Goal: Ask a question

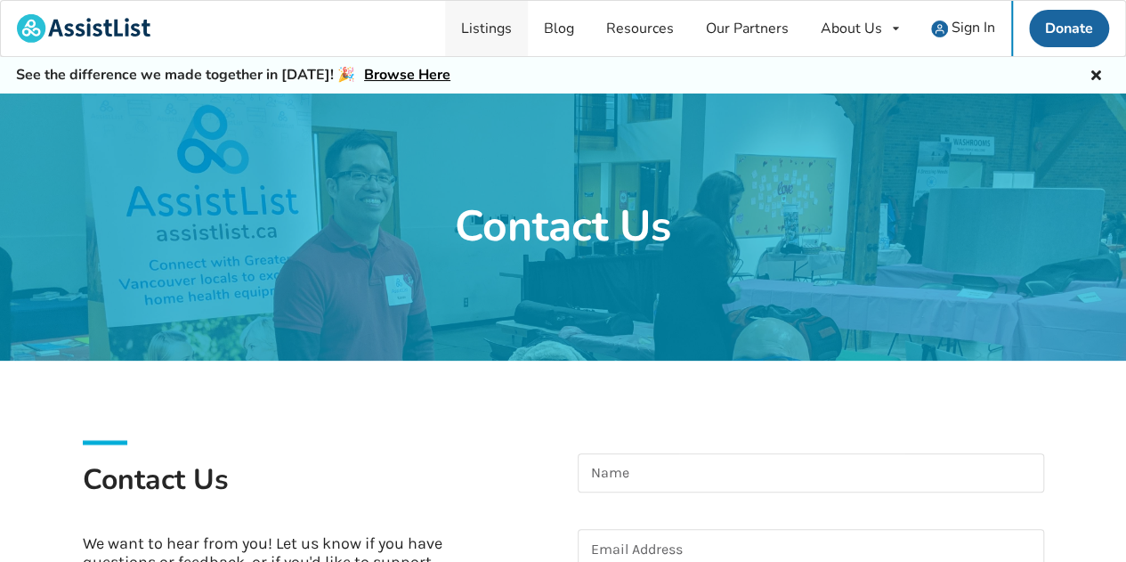
click at [499, 25] on link "Listings" at bounding box center [486, 28] width 83 height 55
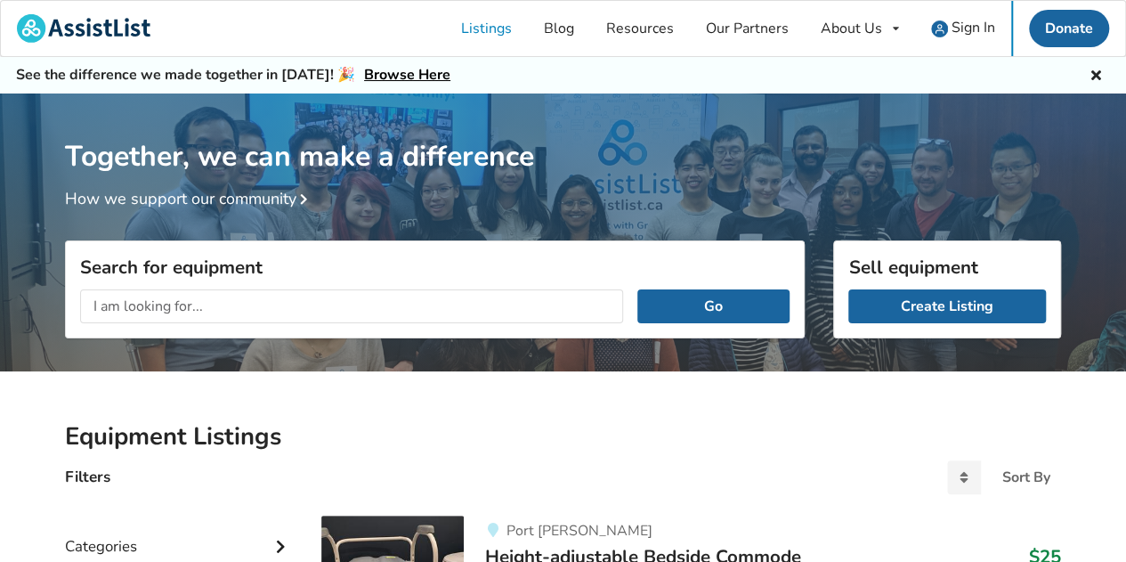
click at [129, 311] on input "text" at bounding box center [351, 306] width 543 height 34
type input "airboot"
click at [694, 307] on button "Go" at bounding box center [713, 306] width 152 height 34
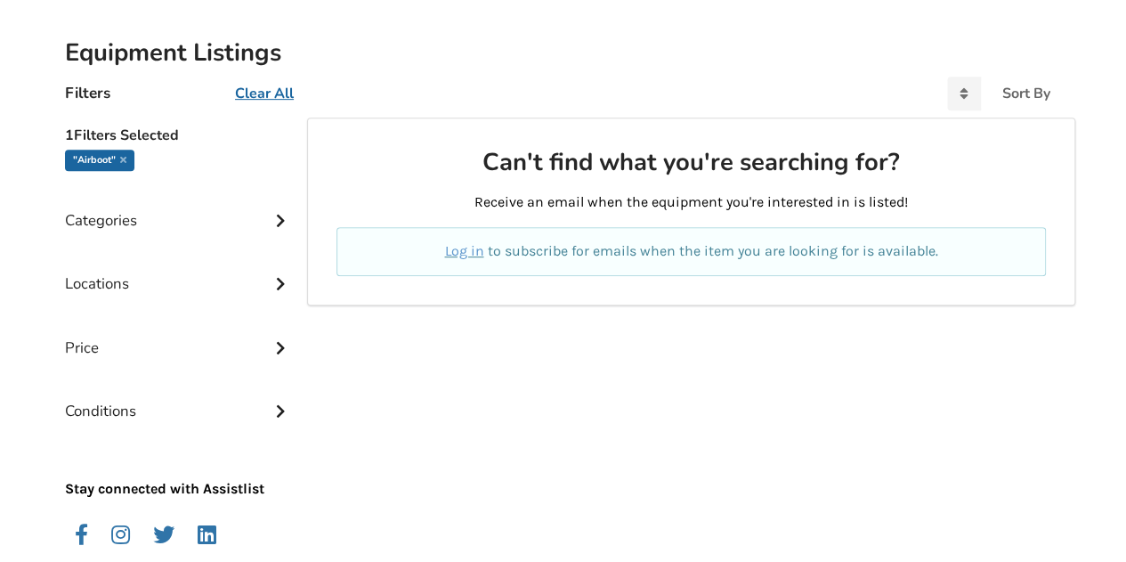
scroll to position [356, 0]
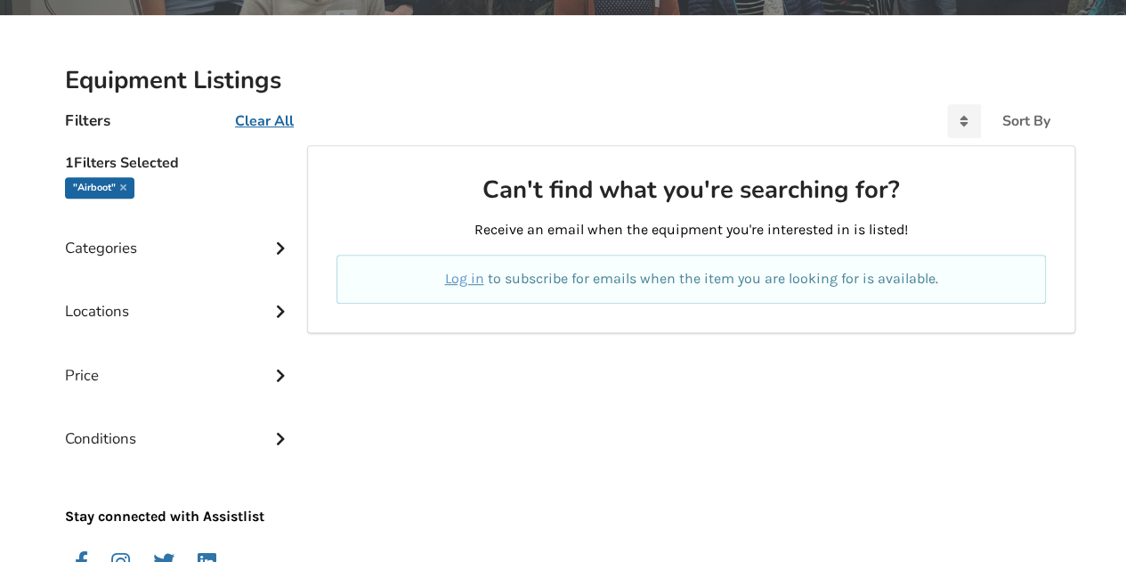
click at [103, 245] on div "Categories" at bounding box center [179, 234] width 228 height 63
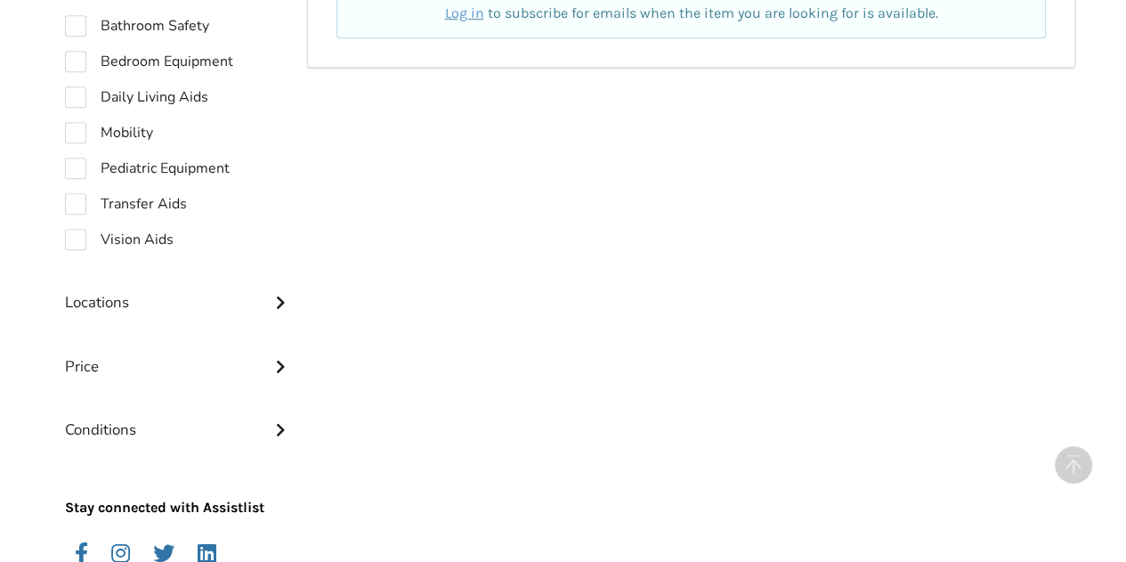
scroll to position [623, 0]
click at [282, 306] on icon at bounding box center [281, 298] width 18 height 15
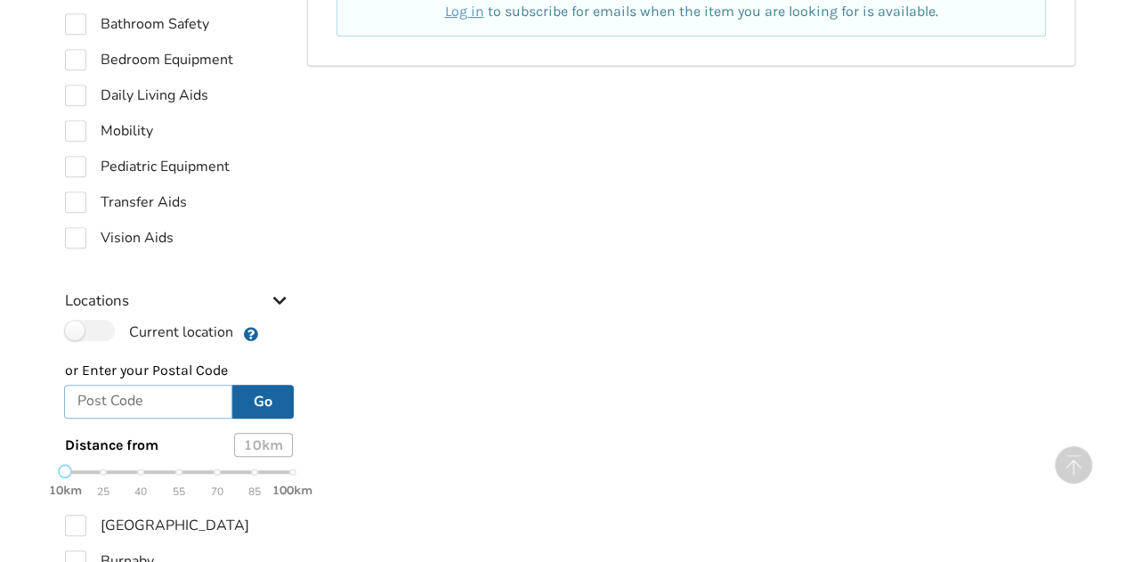
click at [135, 398] on input "text" at bounding box center [148, 402] width 168 height 34
type input "v7m1g1"
click at [254, 405] on button "Go" at bounding box center [262, 402] width 61 height 34
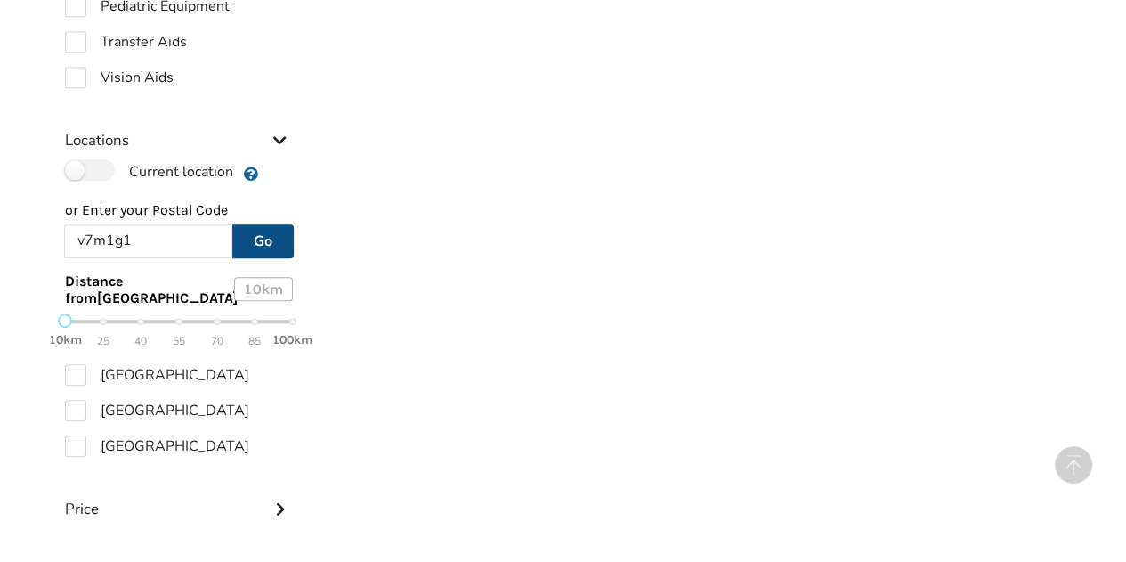
scroll to position [801, 0]
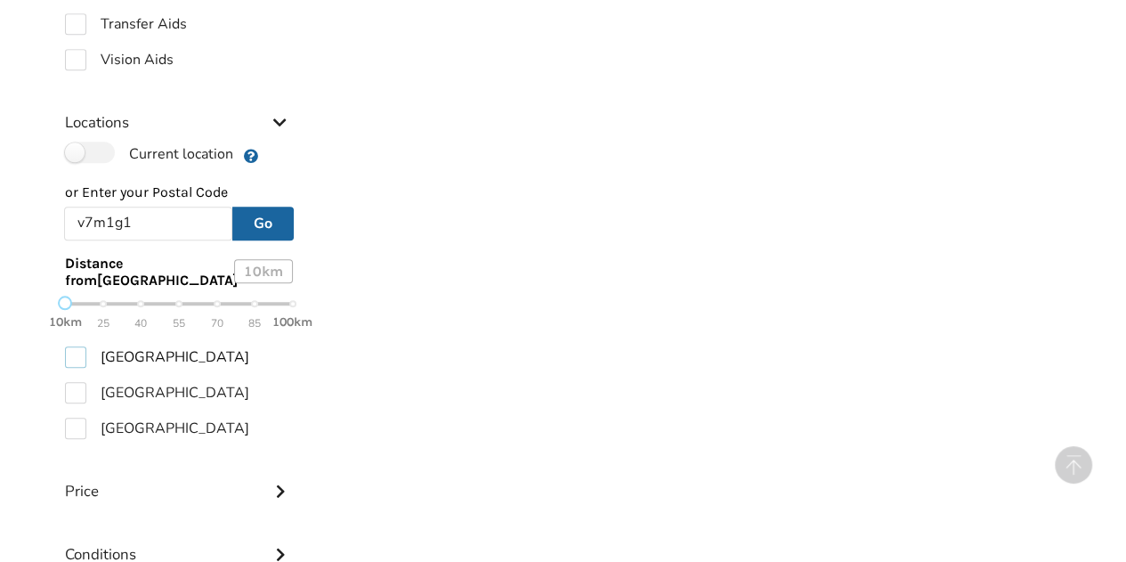
click at [79, 360] on label "[GEOGRAPHIC_DATA]" at bounding box center [157, 356] width 184 height 21
checkbox input "true"
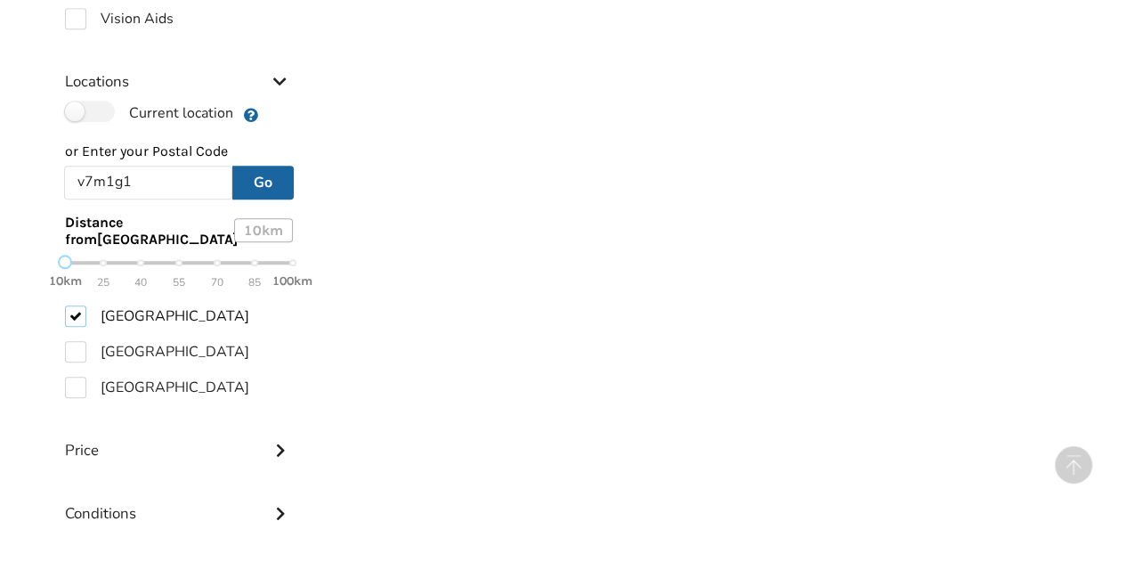
scroll to position [766, 0]
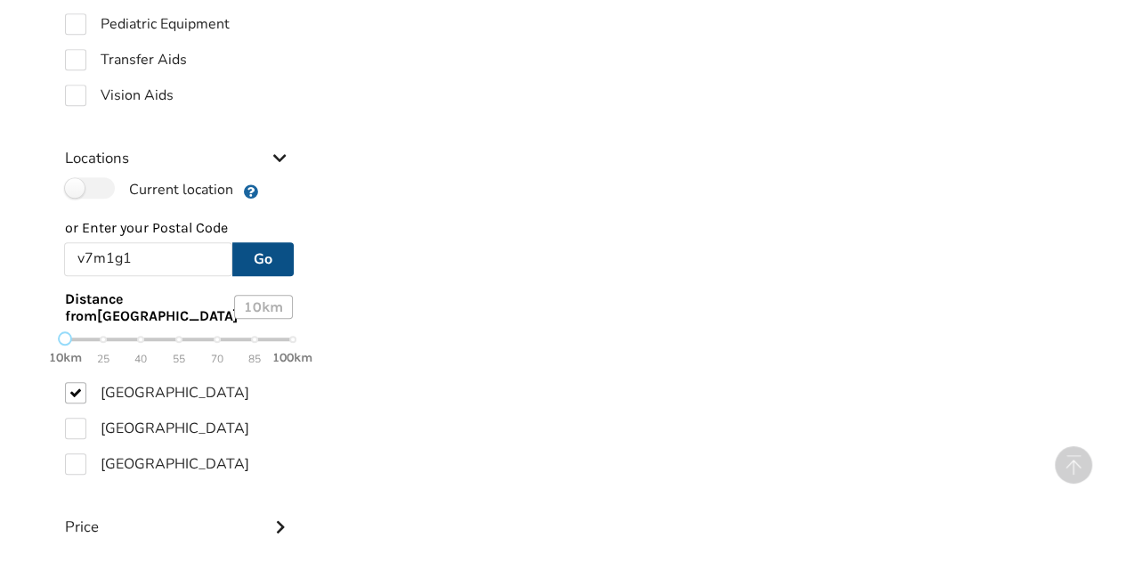
click at [270, 265] on button "Go" at bounding box center [262, 259] width 61 height 34
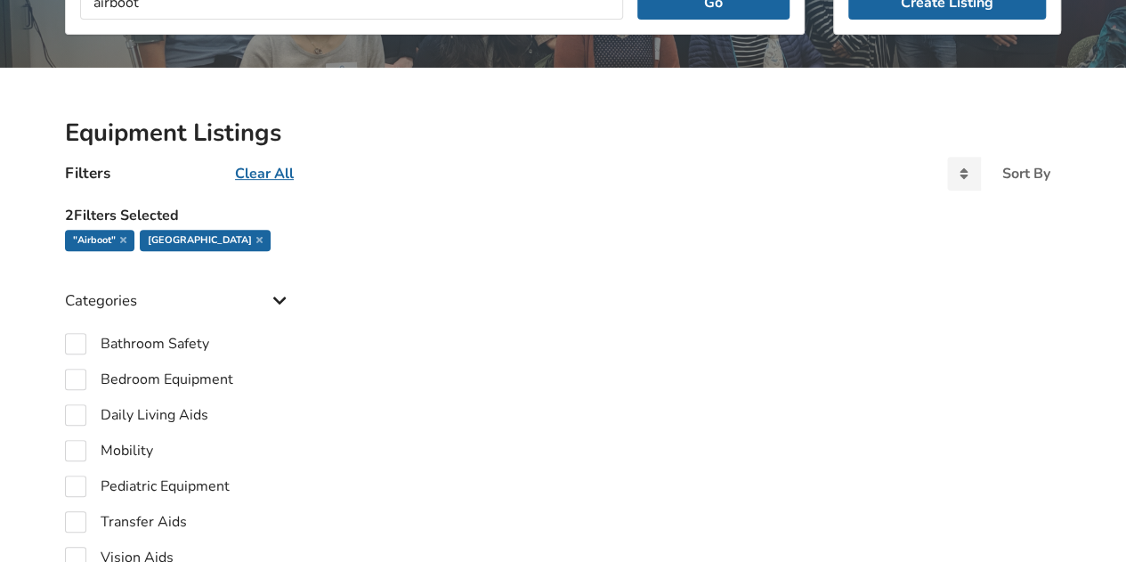
scroll to position [142, 0]
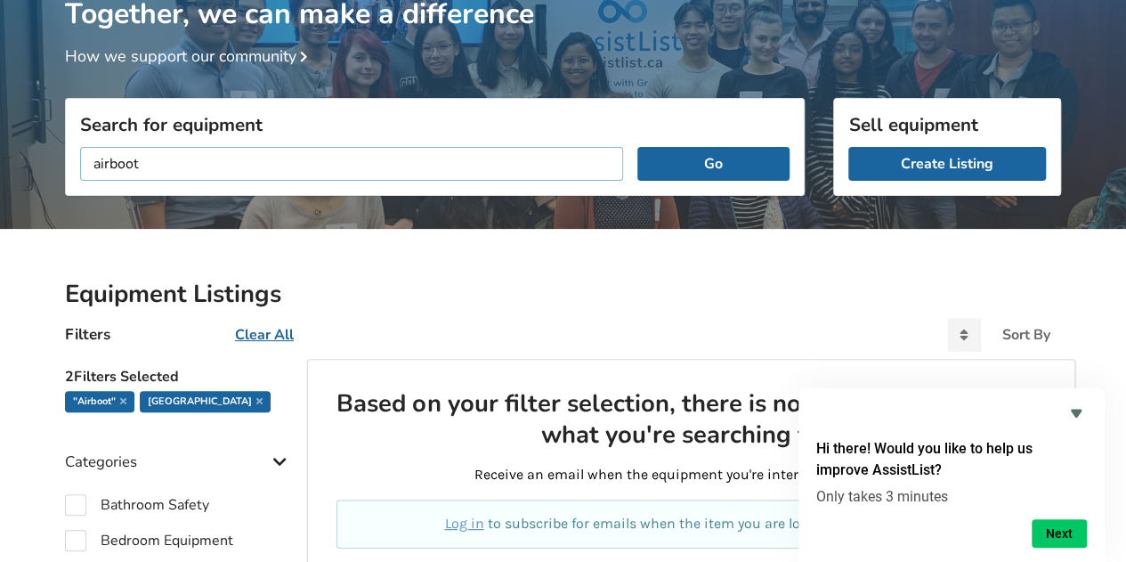
click at [107, 161] on input "airboot" at bounding box center [351, 164] width 543 height 34
click at [246, 163] on input "air boot" at bounding box center [351, 164] width 543 height 34
type input "air boot"
click at [674, 160] on button "Go" at bounding box center [713, 164] width 152 height 34
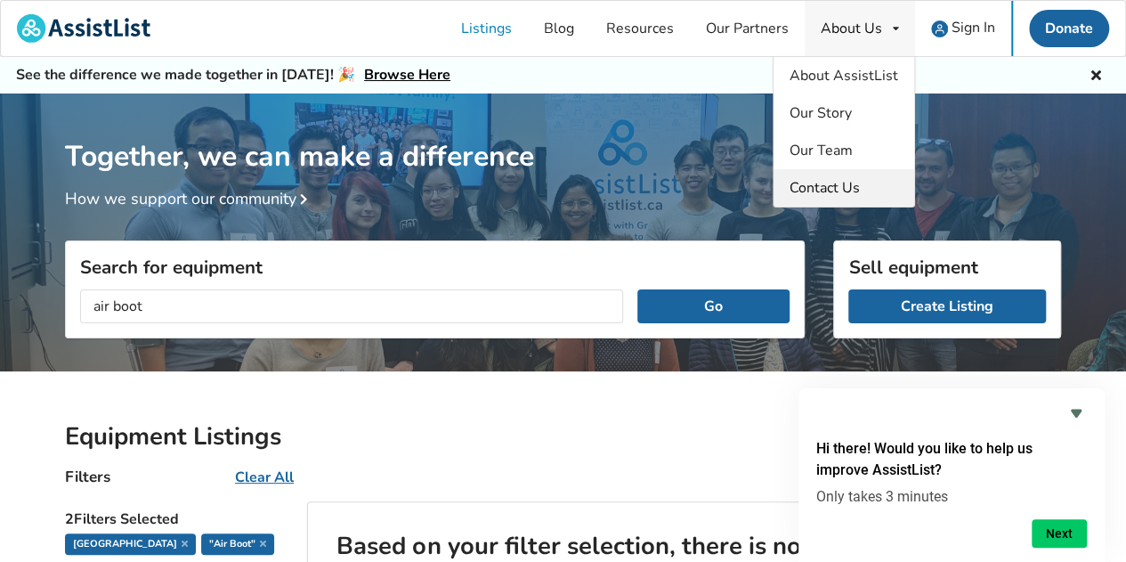
click at [814, 185] on span "Contact Us" at bounding box center [825, 188] width 70 height 20
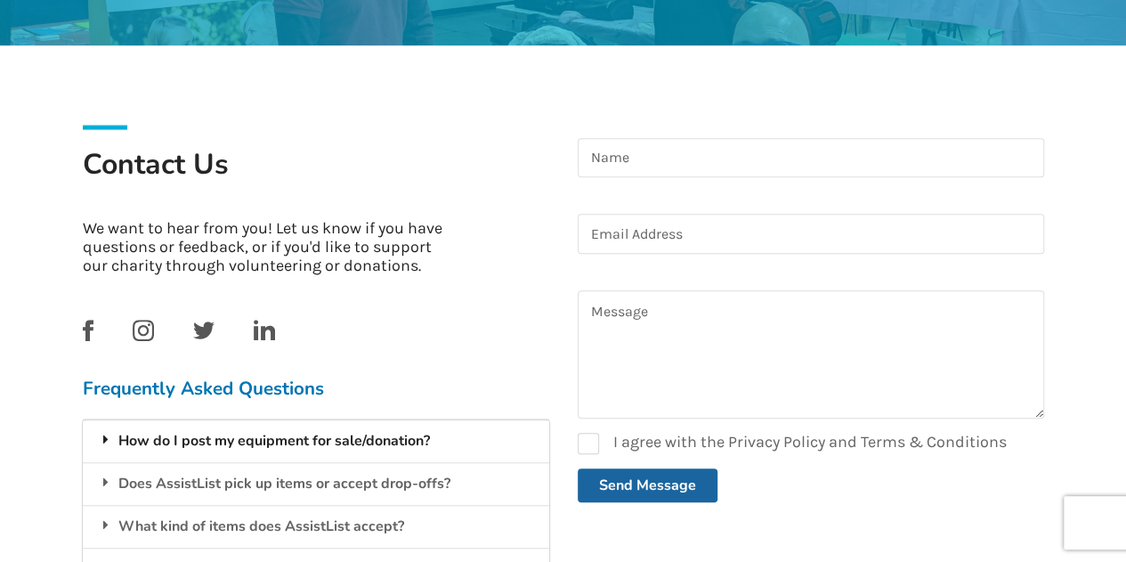
scroll to position [356, 0]
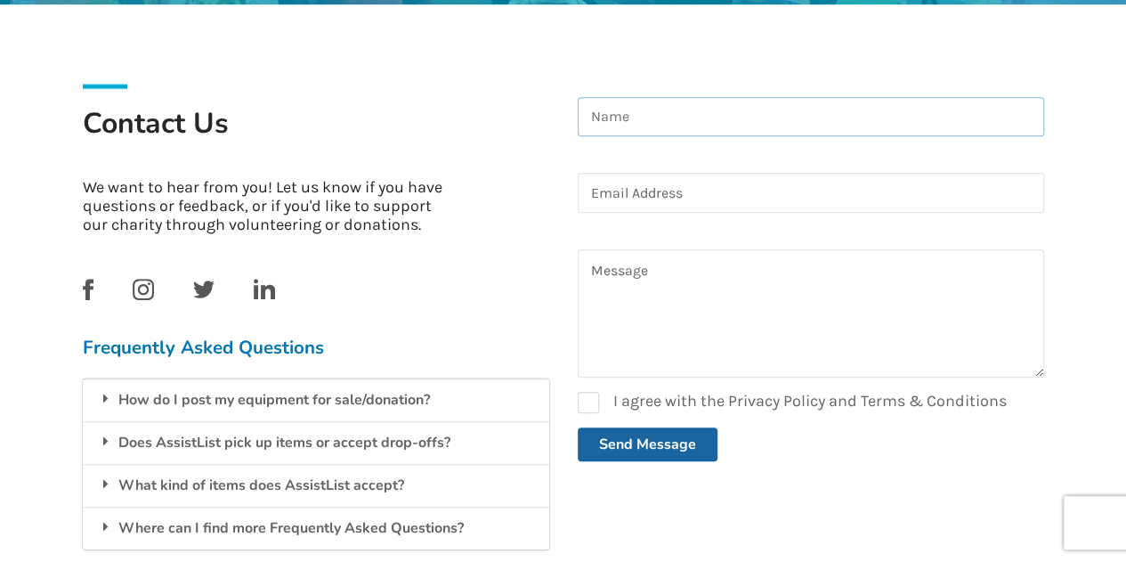
click at [680, 118] on input at bounding box center [811, 117] width 466 height 40
type input "[PERSON_NAME]"
type input "[PERSON_NAME][EMAIL_ADDRESS][PERSON_NAME][DOMAIN_NAME]"
click at [638, 281] on textarea at bounding box center [811, 313] width 466 height 128
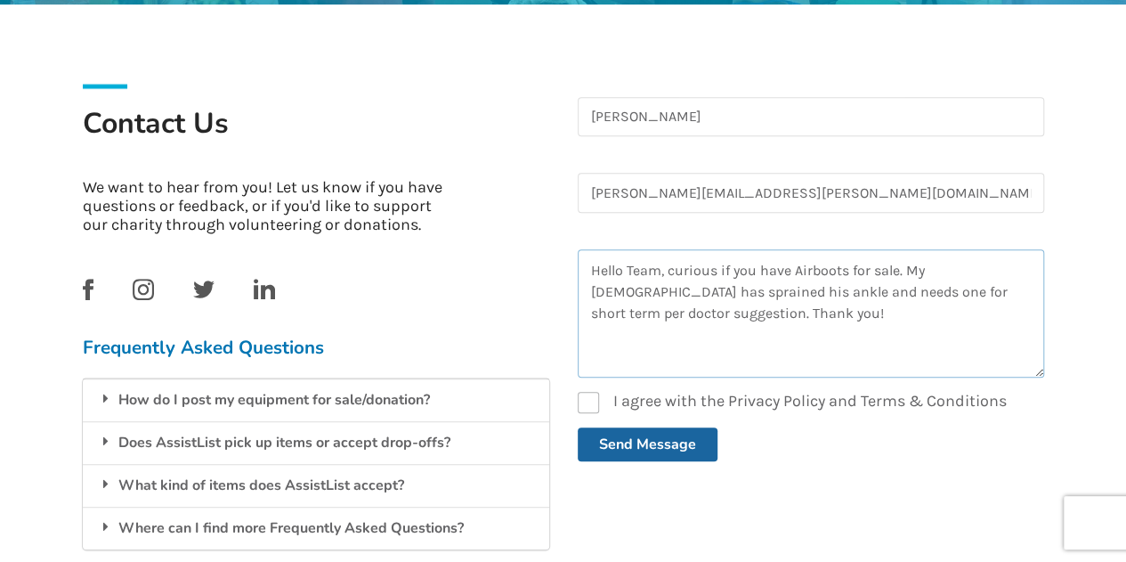
type textarea "Hello Team, curious if you have Airboots for sale. My [DEMOGRAPHIC_DATA] has sp…"
click at [582, 396] on label "I agree with the Privacy Policy and Terms & Conditions" at bounding box center [792, 402] width 429 height 21
checkbox input "true"
click at [616, 433] on button "Send Message" at bounding box center [648, 444] width 140 height 34
checkbox input "false"
